Goal: Task Accomplishment & Management: Manage account settings

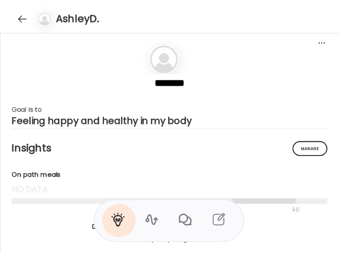
scroll to position [4631, 0]
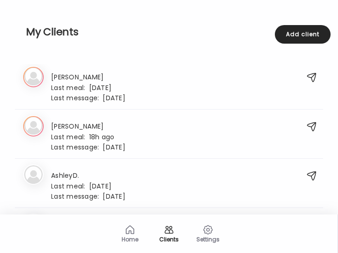
scroll to position [13, 0]
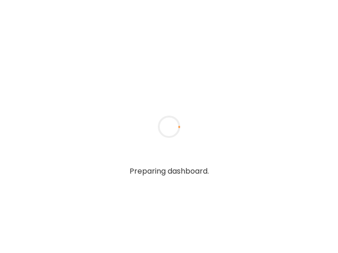
type input "**********"
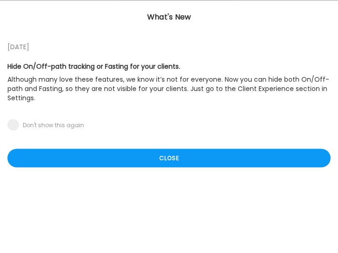
type input "**********"
click at [102, 158] on div "Close" at bounding box center [168, 157] width 323 height 19
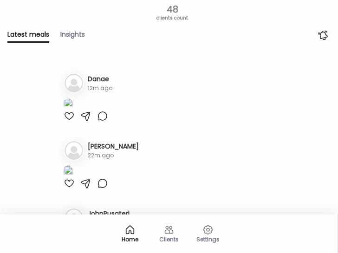
click at [171, 236] on div "Clients" at bounding box center [168, 239] width 33 height 6
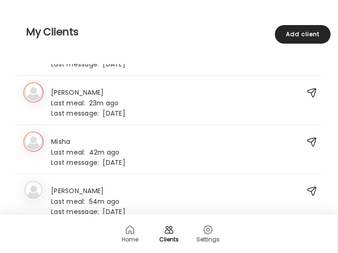
scroll to position [1558, 0]
click at [126, 147] on div "Mi Misha Last meal: 42m ago Last message: 2d ago 👍" at bounding box center [159, 150] width 272 height 30
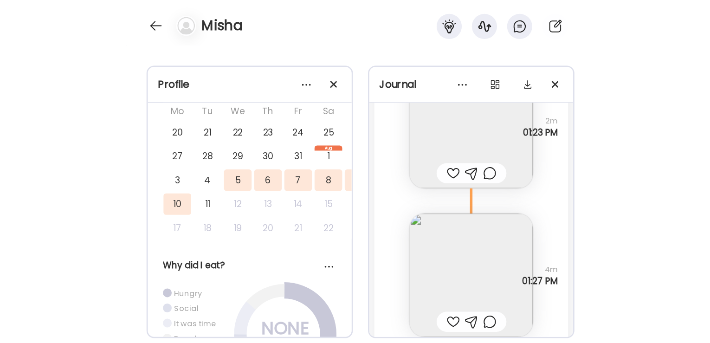
scroll to position [4604, 0]
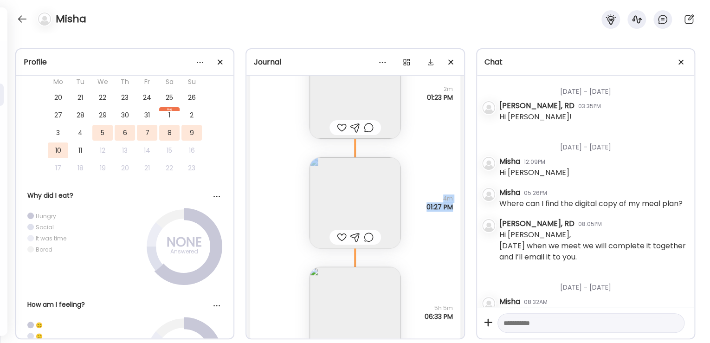
drag, startPoint x: 464, startPoint y: 243, endPoint x: 463, endPoint y: 250, distance: 6.5
click at [337, 250] on div "Journal Monday - Jul 14 Note not added Questions not answered 03:03 PM + olive …" at bounding box center [354, 193] width 219 height 291
click at [337, 252] on img at bounding box center [354, 312] width 91 height 91
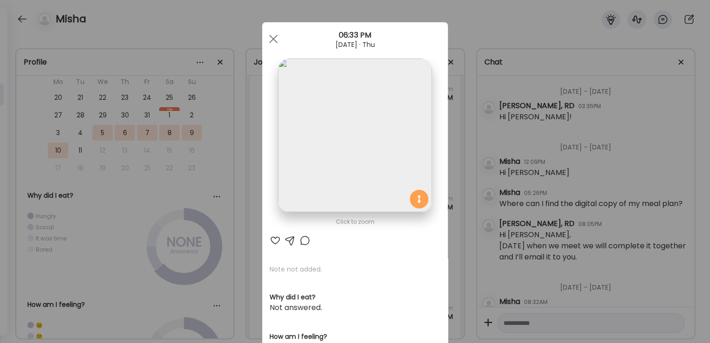
click at [264, 39] on div at bounding box center [273, 39] width 19 height 19
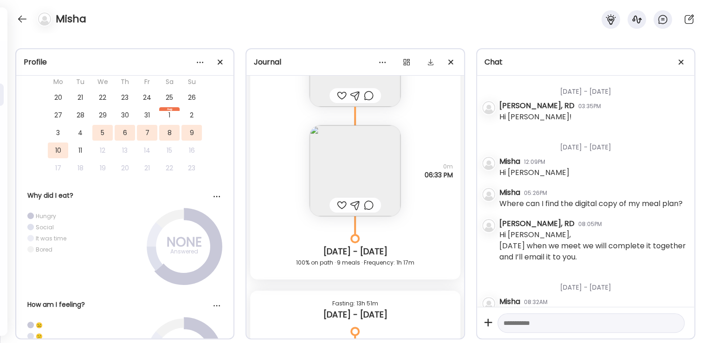
scroll to position [4864, 0]
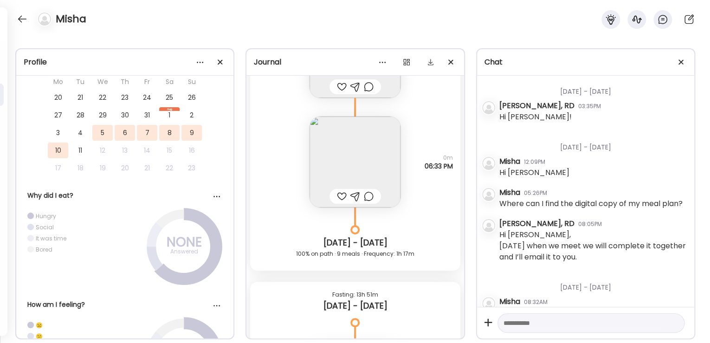
click at [337, 195] on div at bounding box center [342, 196] width 10 height 11
click at [337, 165] on img at bounding box center [354, 161] width 91 height 91
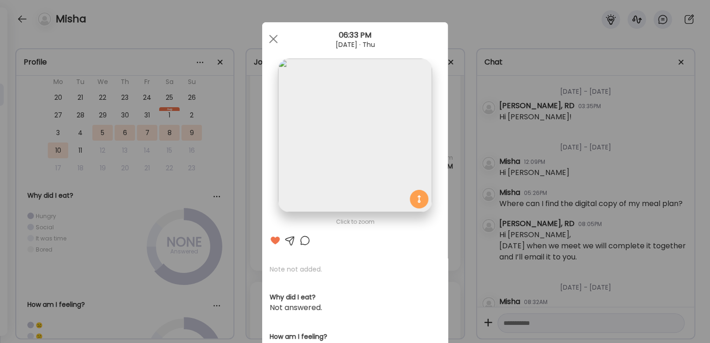
click at [269, 34] on div at bounding box center [273, 39] width 19 height 19
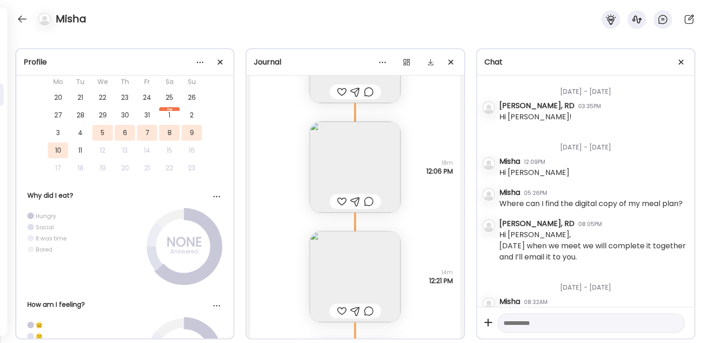
scroll to position [5420, 0]
click at [337, 160] on img at bounding box center [354, 161] width 91 height 91
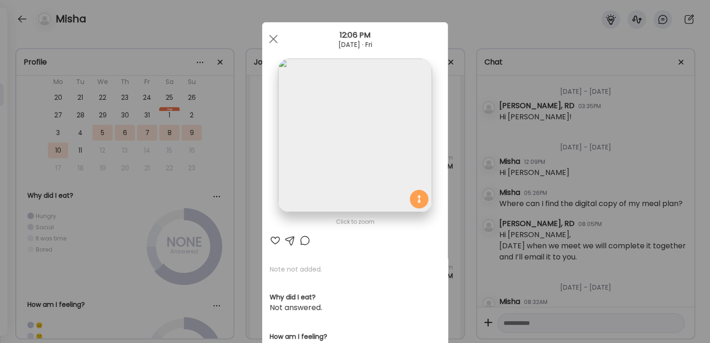
click at [273, 38] on div at bounding box center [273, 39] width 19 height 19
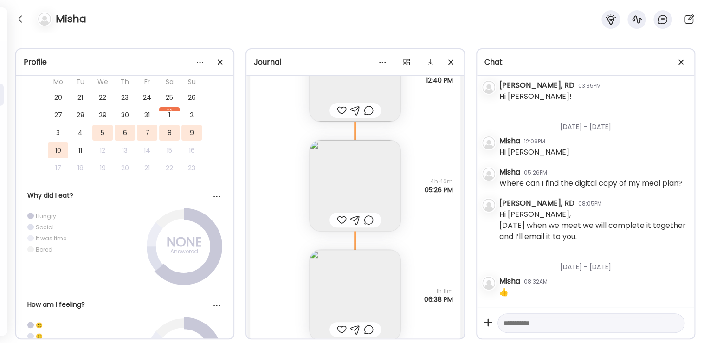
scroll to position [5717, 0]
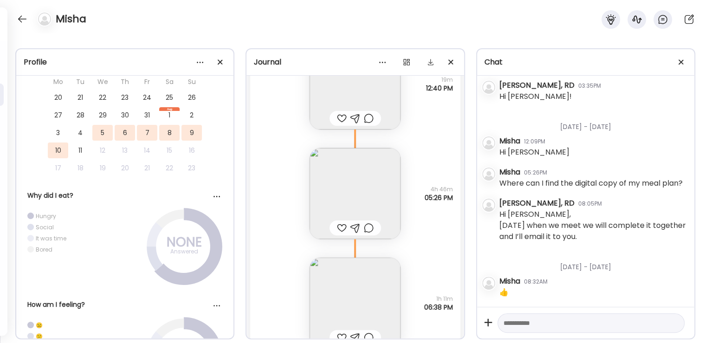
click at [337, 203] on img at bounding box center [354, 193] width 91 height 91
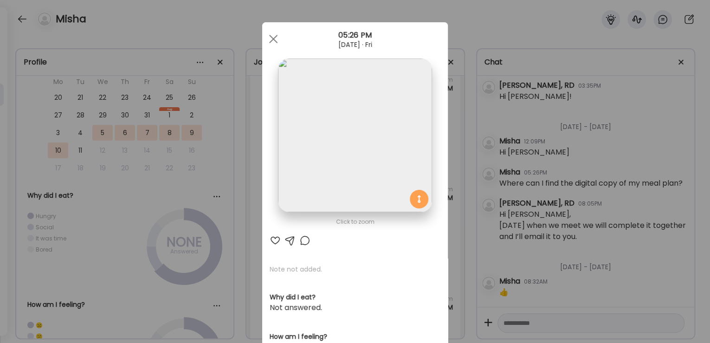
click at [337, 153] on img at bounding box center [355, 135] width 154 height 154
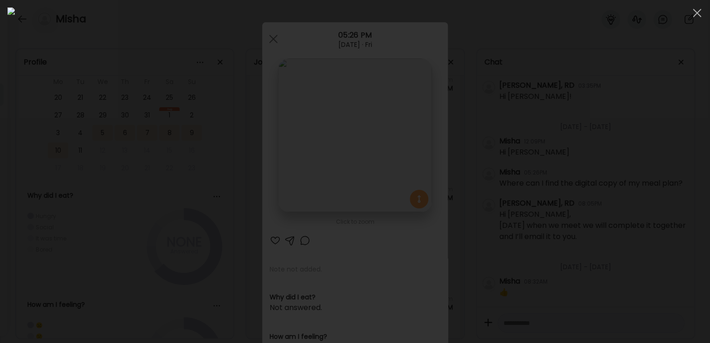
click at [337, 13] on span at bounding box center [696, 13] width 8 height 8
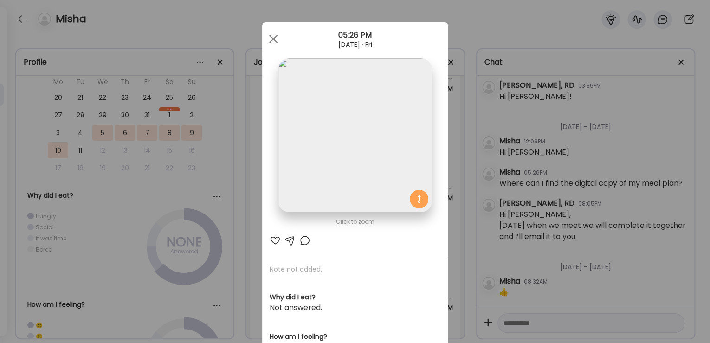
scroll to position [0, 0]
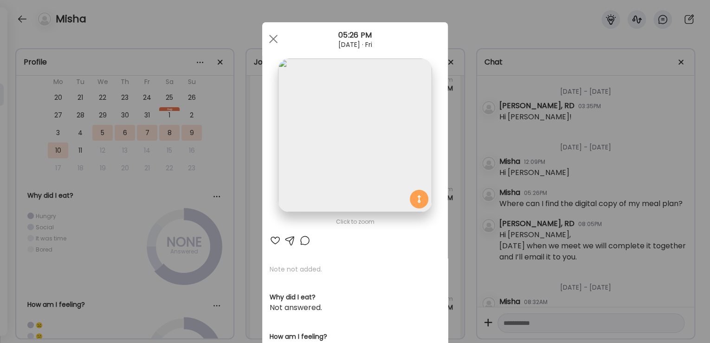
click at [275, 39] on div at bounding box center [273, 39] width 19 height 19
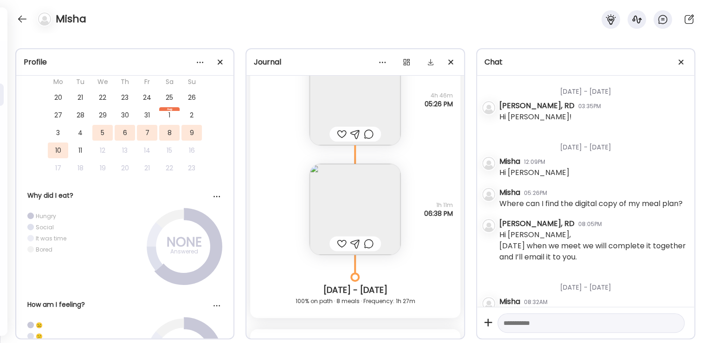
scroll to position [5829, 0]
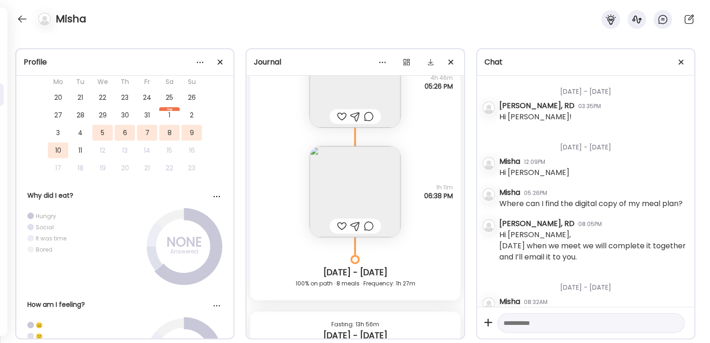
click at [337, 190] on img at bounding box center [354, 191] width 91 height 91
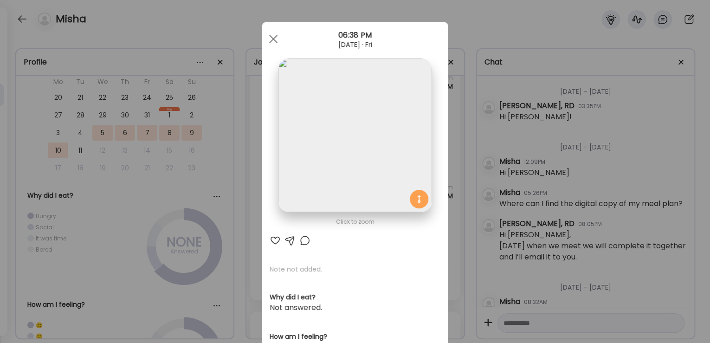
click at [271, 34] on div at bounding box center [273, 39] width 19 height 19
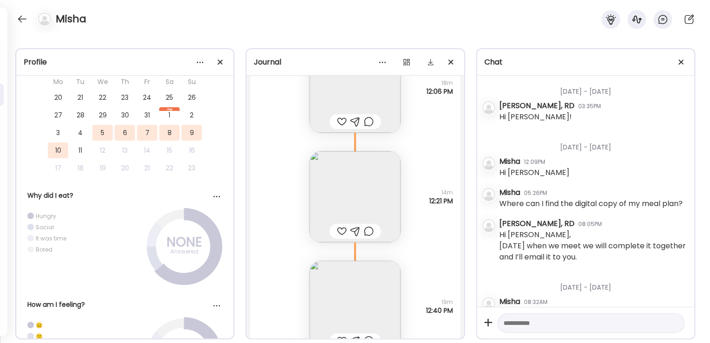
scroll to position [5495, 0]
click at [337, 252] on img at bounding box center [354, 306] width 91 height 91
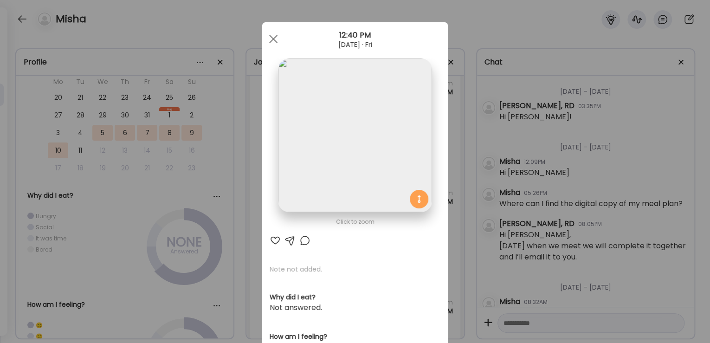
click at [267, 37] on div at bounding box center [273, 39] width 19 height 19
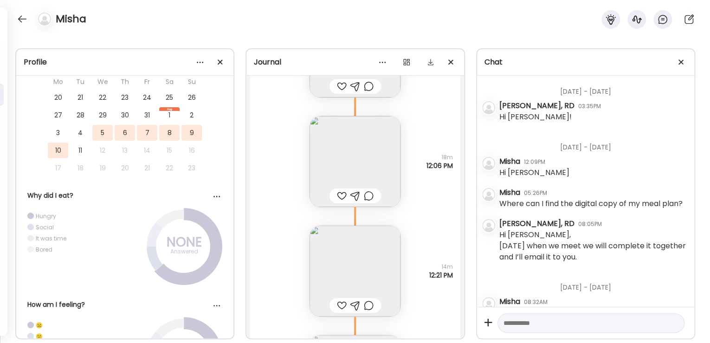
scroll to position [5420, 0]
click at [337, 244] on img at bounding box center [354, 271] width 91 height 91
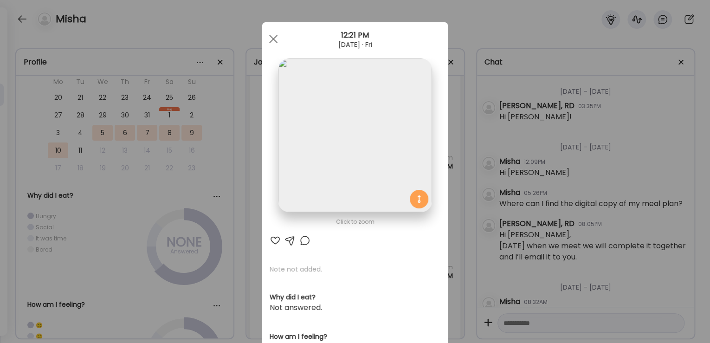
click at [271, 39] on div at bounding box center [273, 39] width 19 height 19
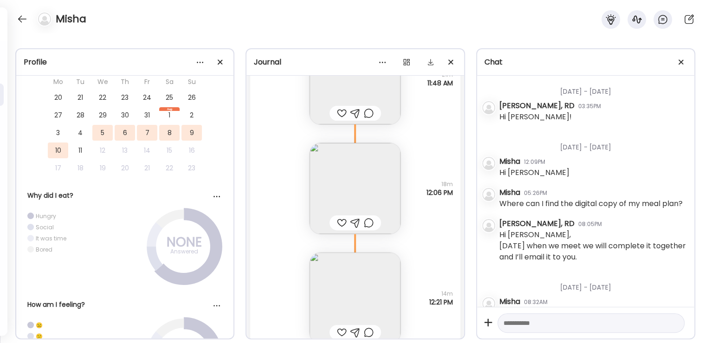
scroll to position [5346, 0]
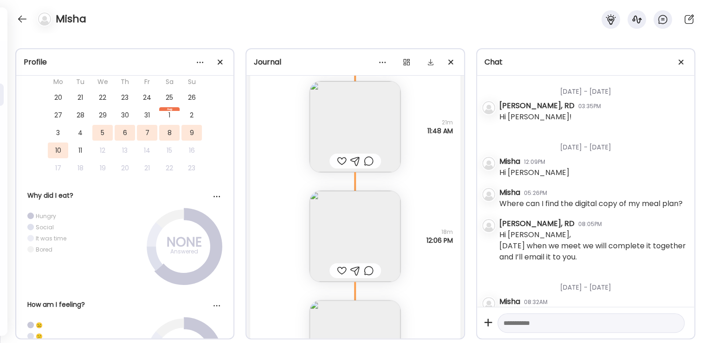
click at [337, 134] on img at bounding box center [354, 126] width 91 height 91
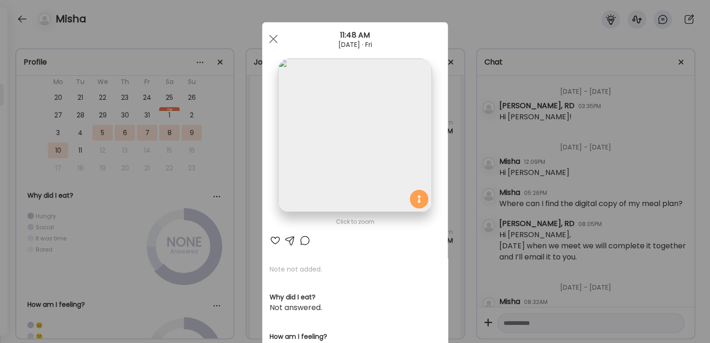
click at [269, 37] on div at bounding box center [273, 39] width 19 height 19
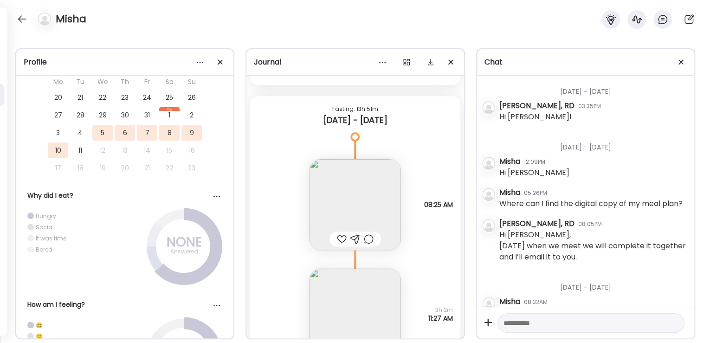
scroll to position [5086, 0]
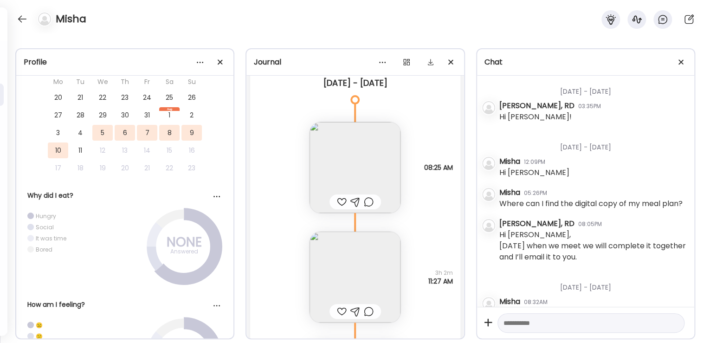
click at [337, 171] on img at bounding box center [354, 167] width 91 height 91
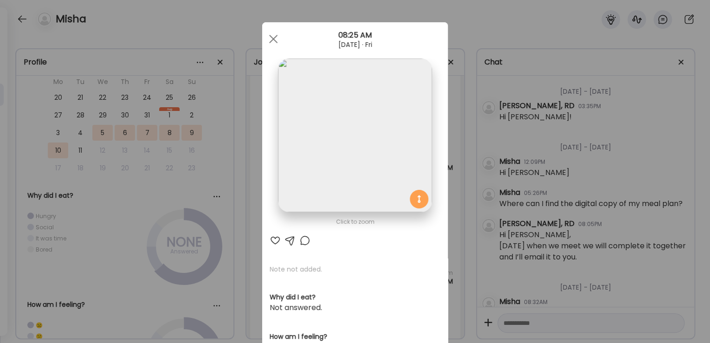
click at [271, 35] on div at bounding box center [273, 39] width 19 height 19
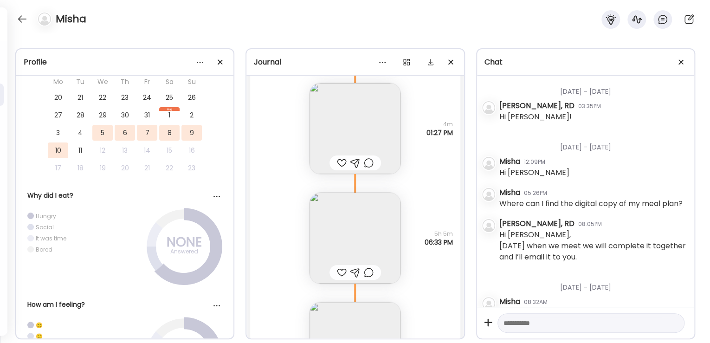
scroll to position [4678, 0]
click at [337, 234] on img at bounding box center [354, 237] width 91 height 91
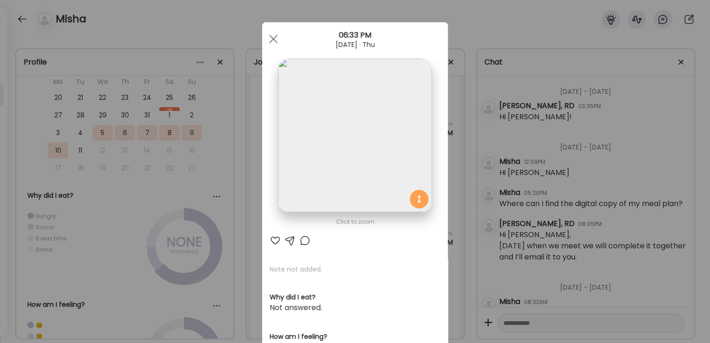
click at [273, 39] on div at bounding box center [273, 39] width 19 height 19
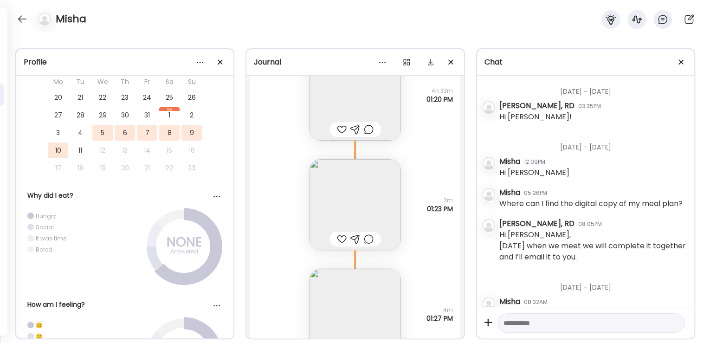
scroll to position [4493, 0]
click at [337, 180] on img at bounding box center [354, 204] width 91 height 91
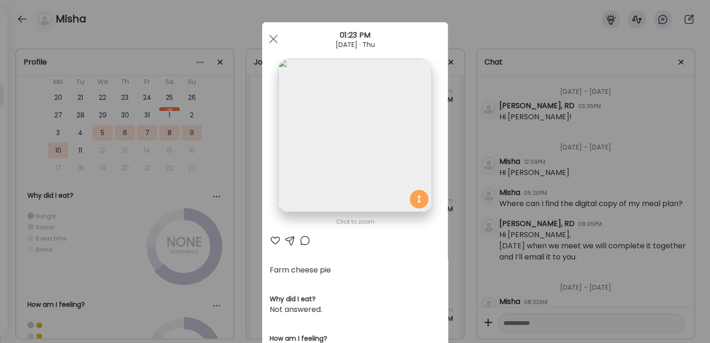
click at [263, 30] on div "01:23 PM" at bounding box center [355, 35] width 186 height 11
click at [269, 35] on span at bounding box center [273, 39] width 8 height 8
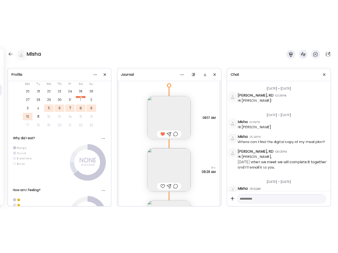
scroll to position [3973, 0]
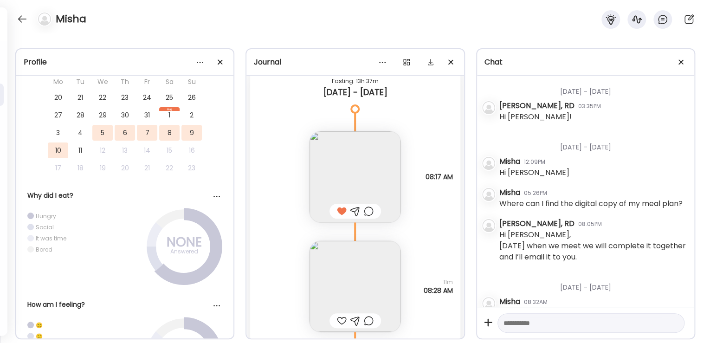
click at [337, 189] on img at bounding box center [354, 176] width 91 height 91
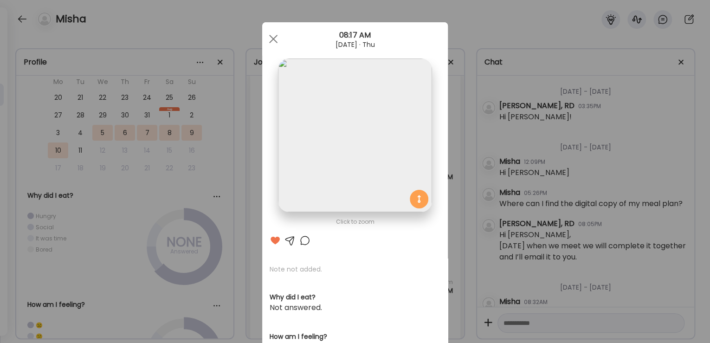
drag, startPoint x: 271, startPoint y: 36, endPoint x: 292, endPoint y: 44, distance: 22.3
click at [271, 36] on div at bounding box center [273, 39] width 19 height 19
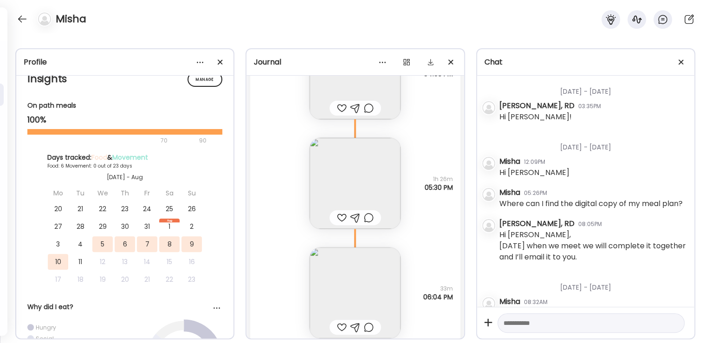
scroll to position [3491, 0]
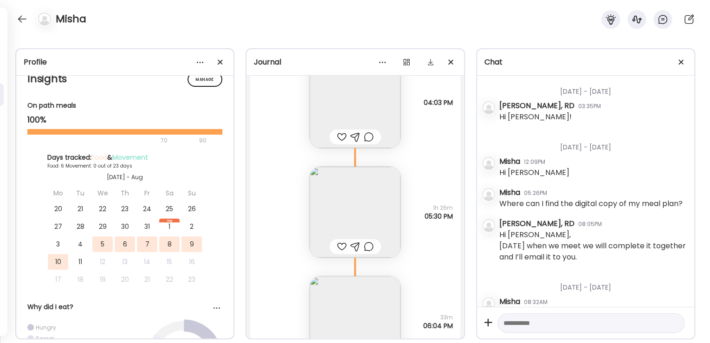
click at [327, 182] on img at bounding box center [354, 211] width 91 height 91
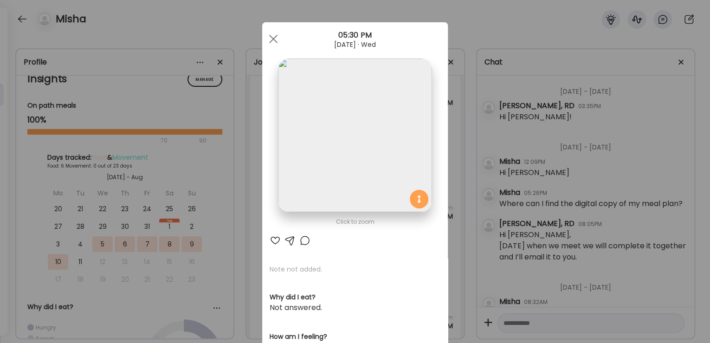
click at [273, 39] on div at bounding box center [273, 39] width 19 height 19
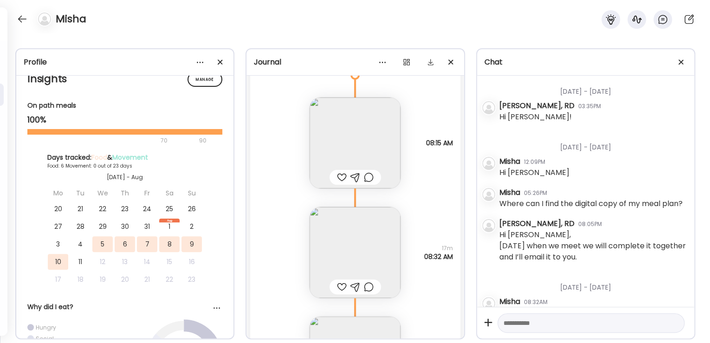
scroll to position [2935, 0]
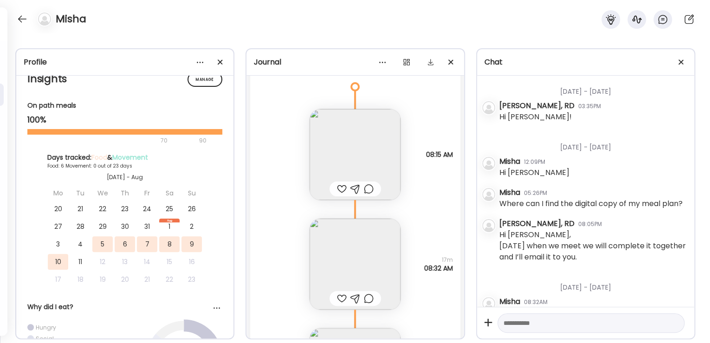
click at [337, 150] on img at bounding box center [354, 154] width 91 height 91
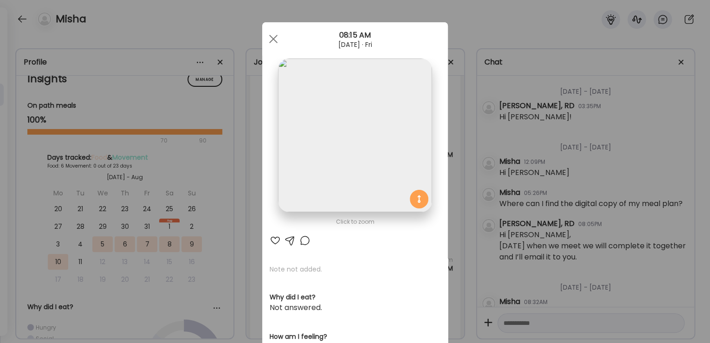
click at [269, 39] on span at bounding box center [273, 39] width 8 height 8
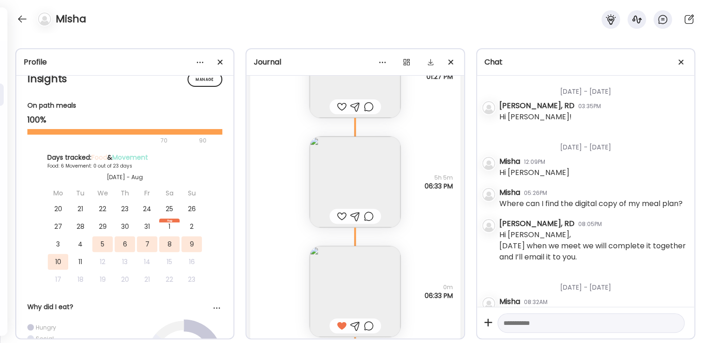
scroll to position [4753, 0]
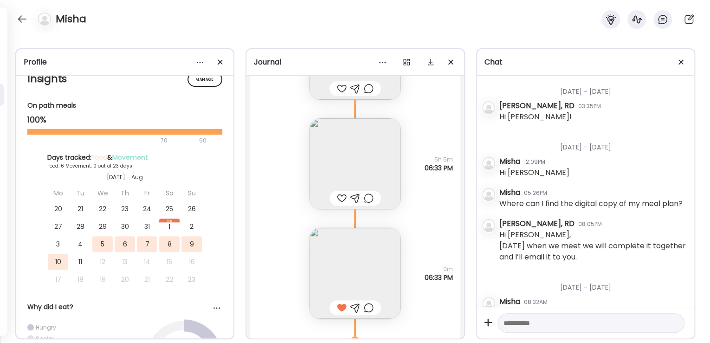
click at [337, 160] on img at bounding box center [354, 163] width 91 height 91
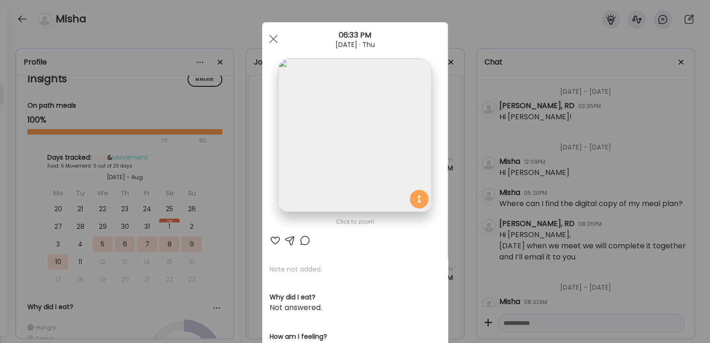
click at [272, 39] on div at bounding box center [273, 39] width 19 height 19
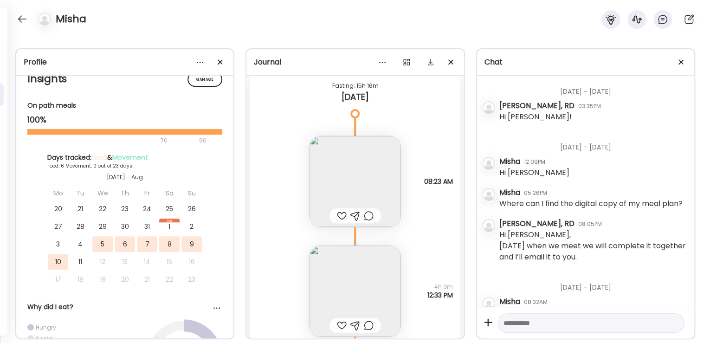
scroll to position [7528, 0]
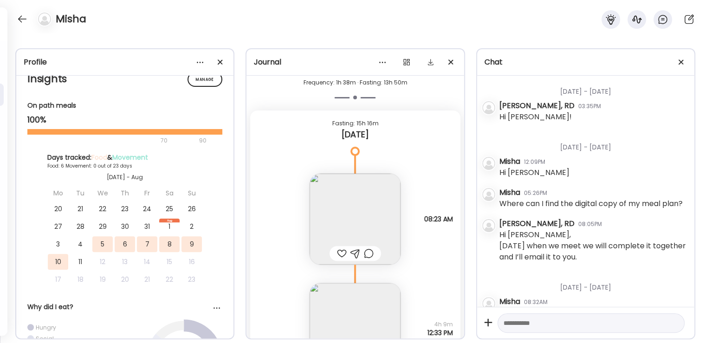
click at [337, 188] on img at bounding box center [354, 218] width 91 height 91
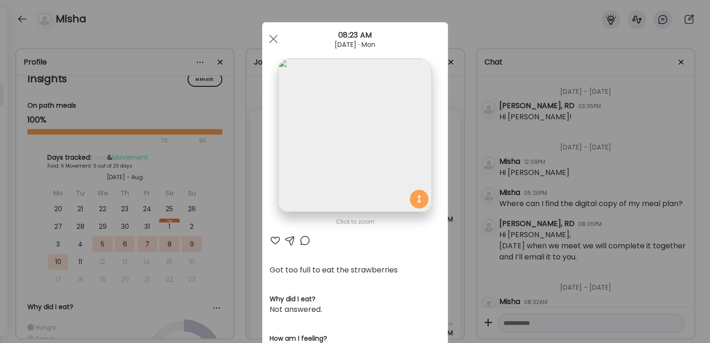
click at [273, 41] on span at bounding box center [273, 39] width 8 height 8
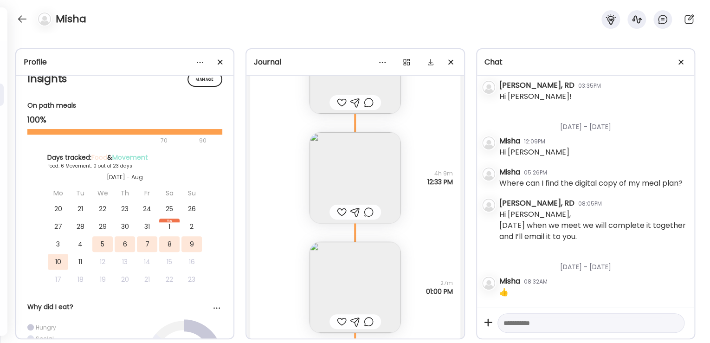
scroll to position [7676, 0]
click at [337, 174] on img at bounding box center [354, 180] width 91 height 91
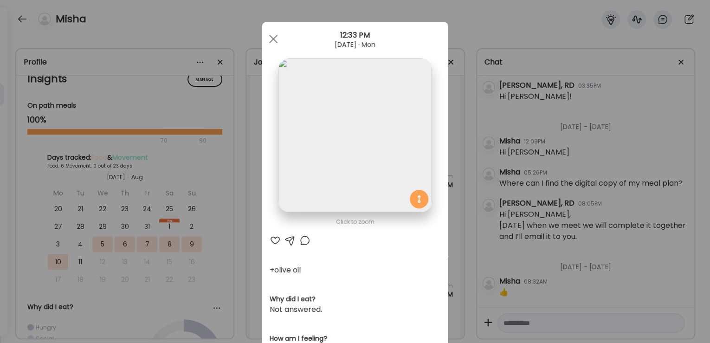
click at [337, 153] on img at bounding box center [355, 135] width 154 height 154
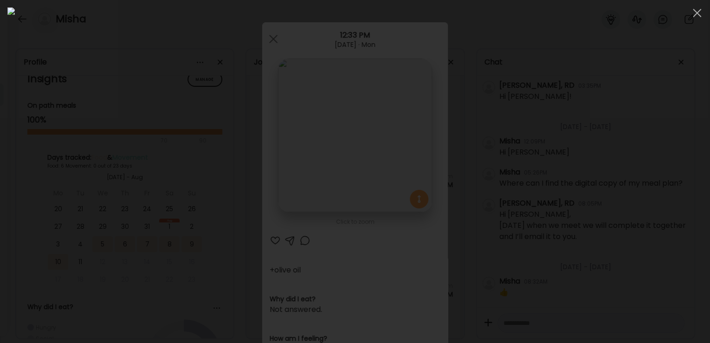
click at [337, 11] on div at bounding box center [696, 13] width 19 height 19
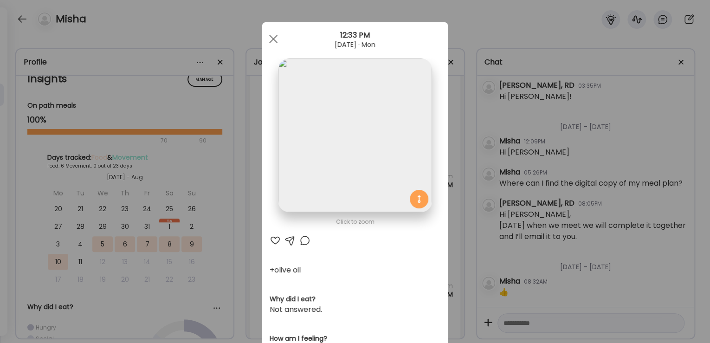
click at [271, 41] on div at bounding box center [273, 39] width 19 height 19
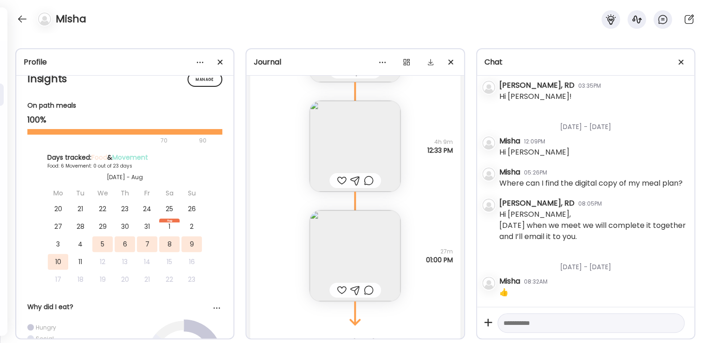
scroll to position [7713, 0]
click at [337, 130] on img at bounding box center [354, 143] width 91 height 91
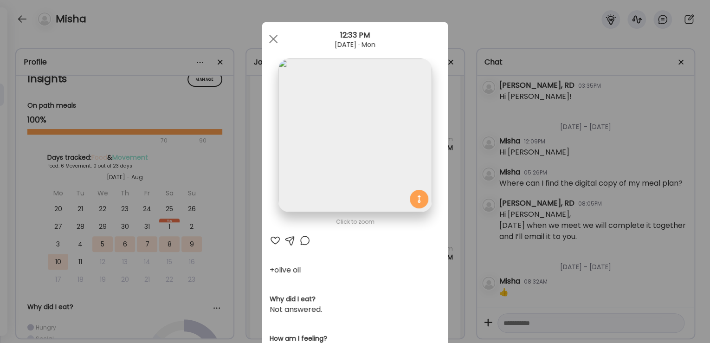
click at [273, 35] on span at bounding box center [273, 39] width 8 height 8
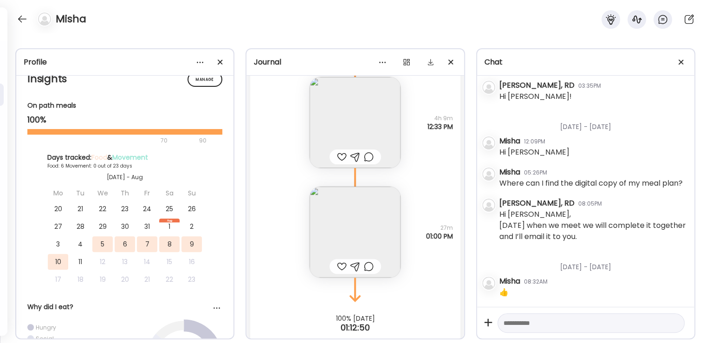
scroll to position [7750, 0]
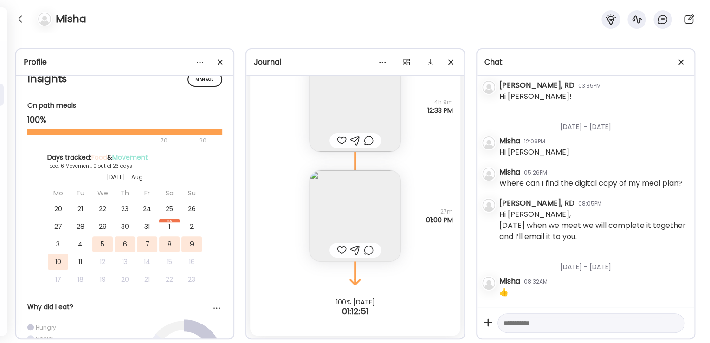
click at [337, 199] on img at bounding box center [354, 215] width 91 height 91
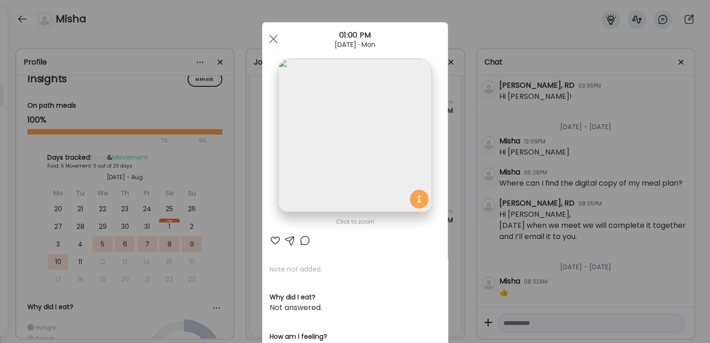
click at [273, 34] on div at bounding box center [273, 39] width 19 height 19
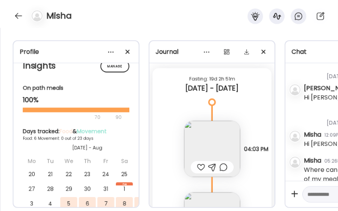
scroll to position [2808, 0]
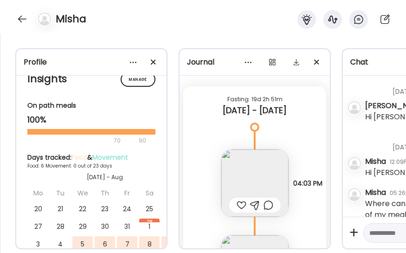
click at [233, 168] on img at bounding box center [254, 182] width 67 height 67
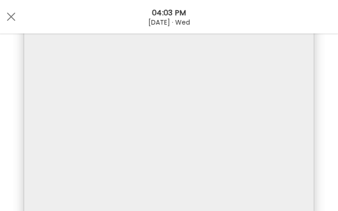
scroll to position [62, 0]
click at [323, 98] on section at bounding box center [169, 140] width 338 height 322
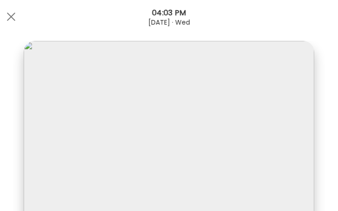
click at [12, 16] on span at bounding box center [11, 17] width 8 height 8
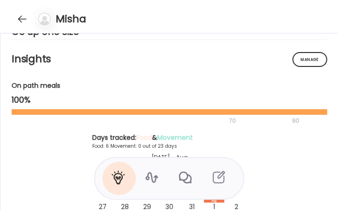
scroll to position [80, 0]
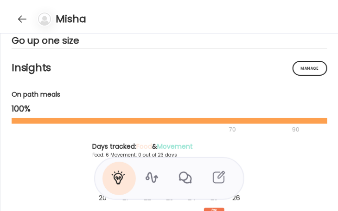
click at [18, 22] on div at bounding box center [22, 19] width 15 height 15
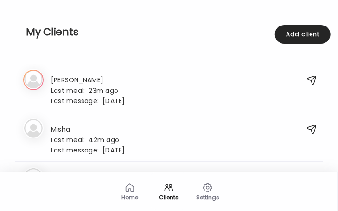
scroll to position [1577, 0]
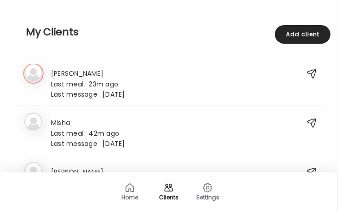
click at [112, 131] on div "Last meal: 42m ago" at bounding box center [88, 132] width 74 height 8
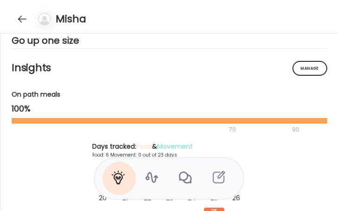
click at [24, 18] on div at bounding box center [22, 19] width 15 height 15
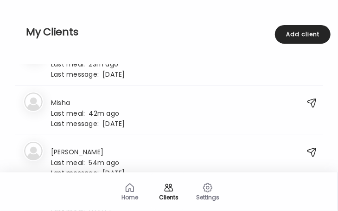
scroll to position [1607, 0]
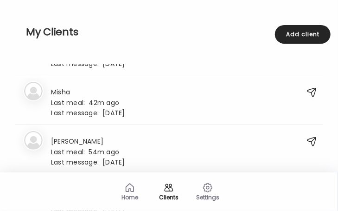
click at [198, 113] on div "34. Mi Misha Last meal: 42m ago Last message: 2d ago 👍" at bounding box center [169, 101] width 308 height 45
click at [202, 105] on div "Mi Misha Last meal: 42m ago Last message: 2d ago 👍" at bounding box center [159, 101] width 272 height 30
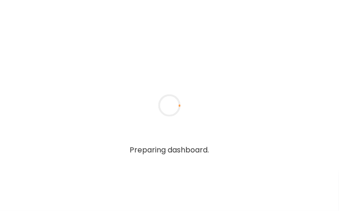
type input "**********"
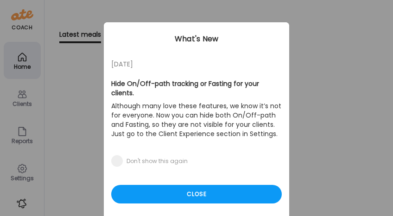
type input "**********"
click at [16, 98] on div "Ate Coach Dashboard Wahoo! It’s official Take a moment to set up your Coach Pro…" at bounding box center [196, 108] width 393 height 216
click at [197, 185] on div "Close" at bounding box center [196, 194] width 171 height 19
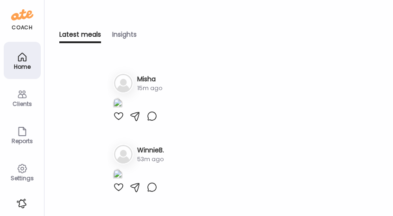
click at [25, 96] on icon at bounding box center [22, 94] width 9 height 8
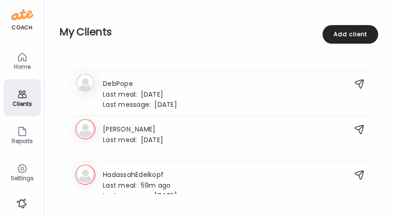
scroll to position [537, 0]
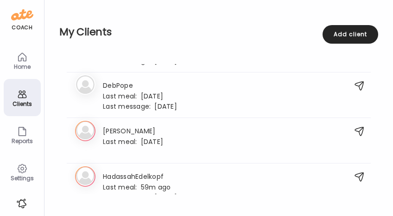
click at [23, 175] on div "Settings" at bounding box center [22, 178] width 33 height 6
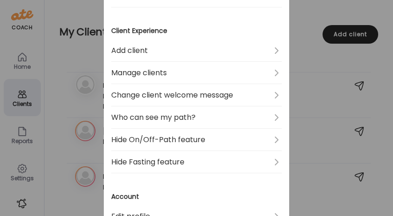
scroll to position [144, 0]
click at [220, 112] on link "Who can see my path?" at bounding box center [196, 117] width 171 height 22
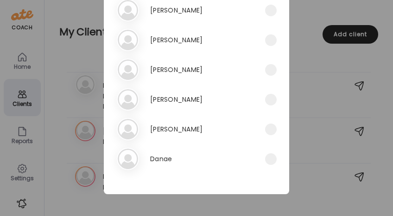
scroll to position [0, 0]
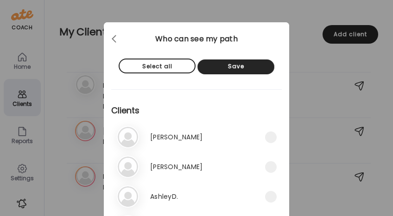
click at [112, 38] on div at bounding box center [115, 39] width 19 height 19
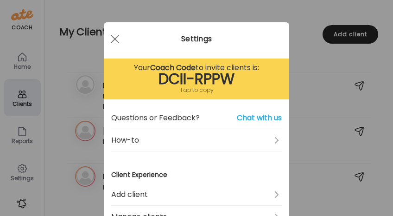
click at [108, 37] on div at bounding box center [115, 39] width 19 height 19
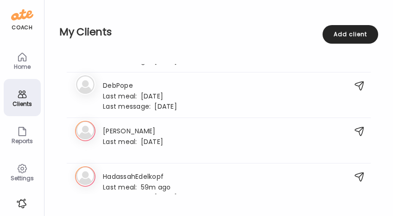
click at [27, 65] on div "Home" at bounding box center [22, 67] width 33 height 6
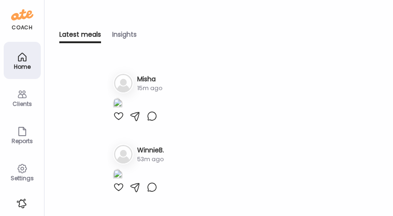
click at [27, 95] on icon at bounding box center [22, 94] width 11 height 11
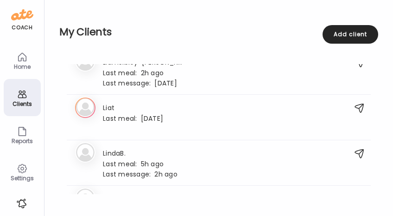
scroll to position [924, 0]
click at [157, 154] on h3 "LindaB." at bounding box center [140, 152] width 75 height 10
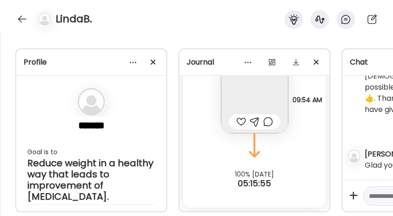
scroll to position [2447, 0]
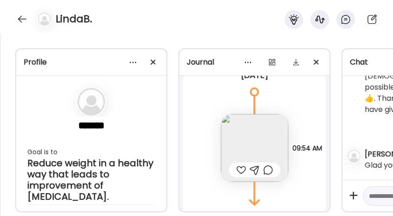
click at [258, 140] on img at bounding box center [254, 147] width 67 height 67
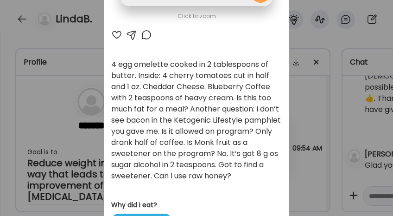
scroll to position [196, 0]
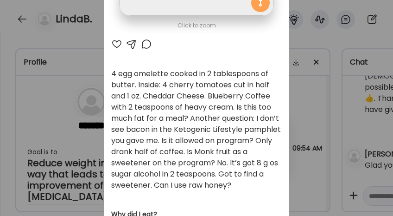
click at [146, 45] on div at bounding box center [146, 43] width 11 height 11
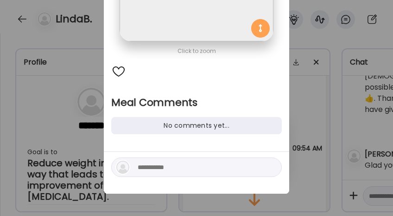
scroll to position [170, 0]
click at [163, 163] on textarea at bounding box center [200, 167] width 125 height 11
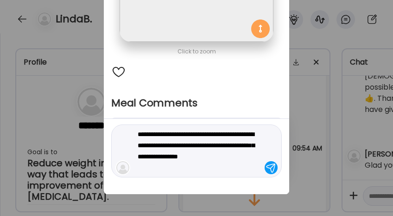
click at [259, 149] on textarea "**********" at bounding box center [200, 150] width 125 height 45
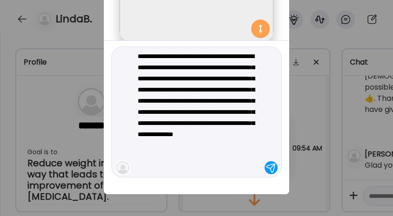
drag, startPoint x: 259, startPoint y: 156, endPoint x: 241, endPoint y: 134, distance: 28.0
click at [241, 134] on textarea "**********" at bounding box center [200, 112] width 125 height 122
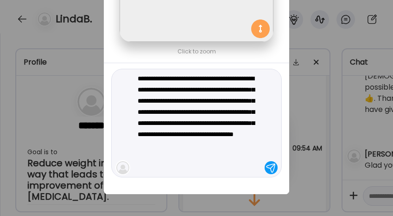
type textarea "**********"
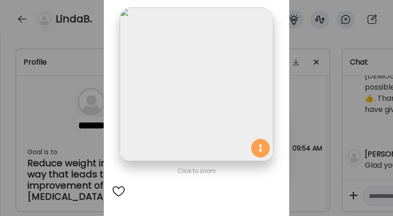
scroll to position [21, 0]
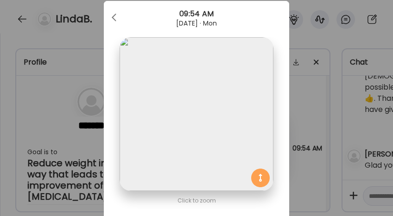
click at [116, 18] on div at bounding box center [115, 17] width 19 height 19
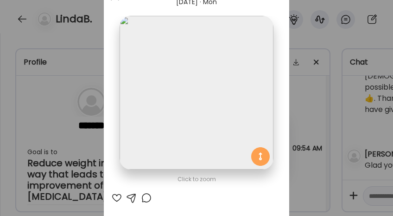
scroll to position [43, 0]
click at [113, 200] on div at bounding box center [116, 197] width 11 height 11
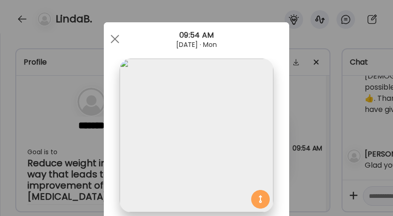
click at [115, 35] on div at bounding box center [115, 39] width 19 height 19
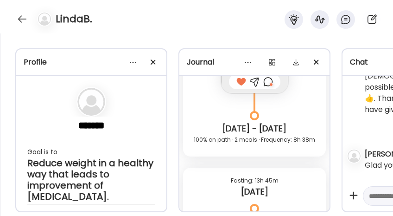
scroll to position [1894, 0]
